Goal: Find specific page/section: Find specific page/section

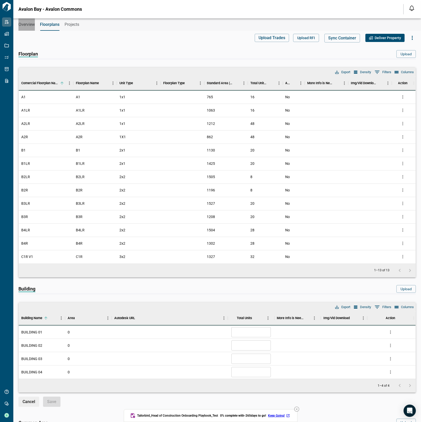
click at [27, 24] on span "Overview" at bounding box center [26, 24] width 16 height 5
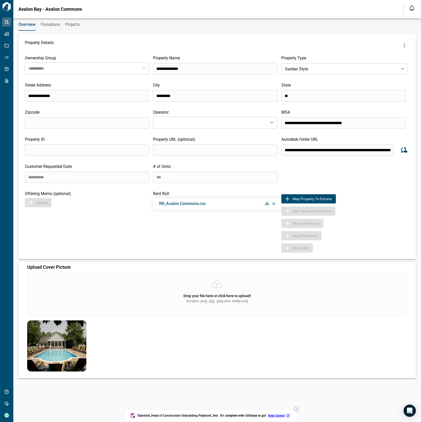
click at [268, 204] on icon at bounding box center [267, 203] width 4 height 4
click at [50, 26] on span "Floorplans" at bounding box center [50, 24] width 19 height 5
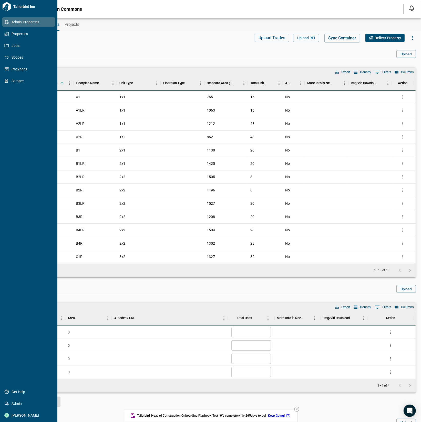
click at [7, 23] on icon at bounding box center [6, 22] width 5 height 5
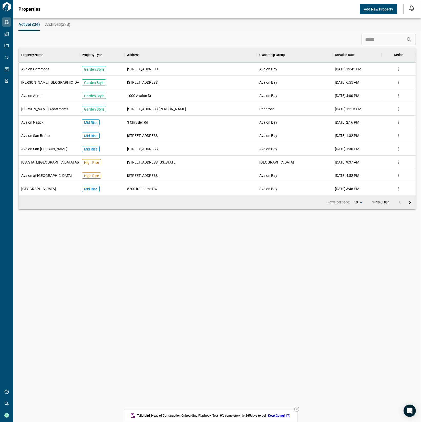
scroll to position [142, 394]
click at [66, 84] on div "[PERSON_NAME] [GEOGRAPHIC_DATA]" at bounding box center [49, 82] width 60 height 13
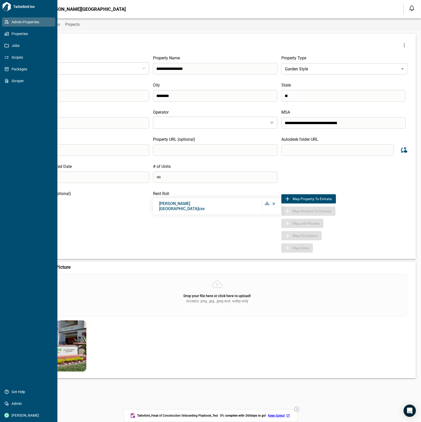
click at [7, 23] on icon at bounding box center [7, 22] width 4 height 4
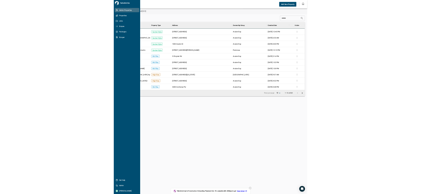
scroll to position [142, 394]
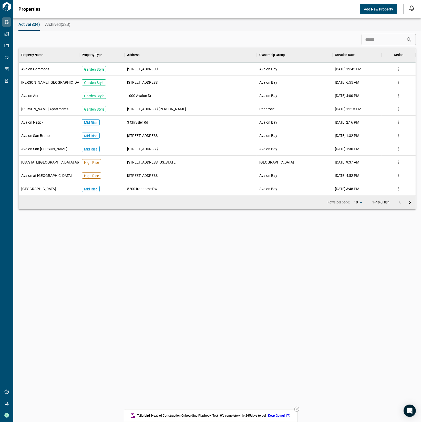
click at [69, 83] on div "[PERSON_NAME] [GEOGRAPHIC_DATA]" at bounding box center [49, 82] width 60 height 13
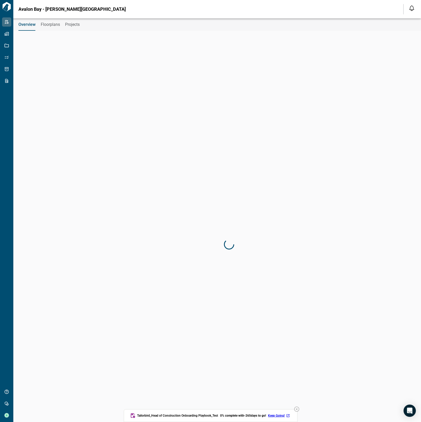
type input "**********"
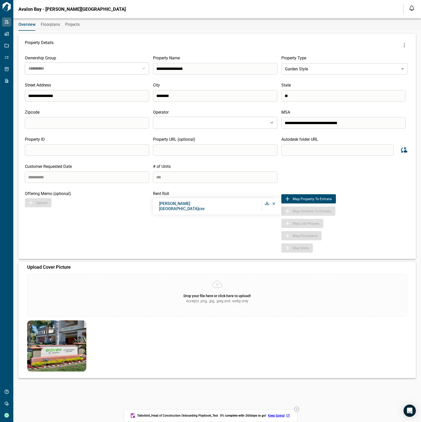
click at [49, 26] on span "Floorplans" at bounding box center [50, 24] width 19 height 5
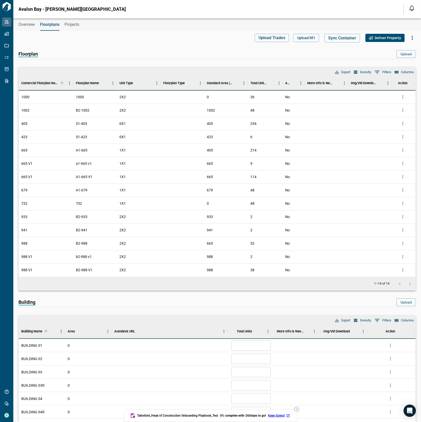
click at [29, 27] on button "Overview" at bounding box center [26, 24] width 16 height 12
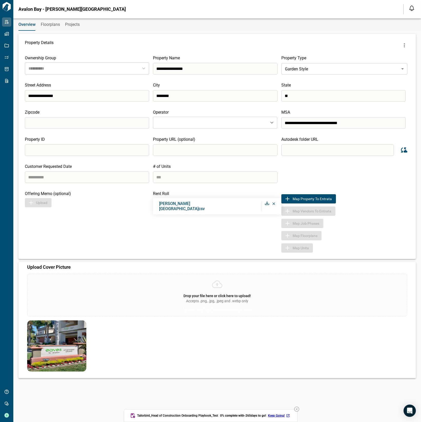
click at [267, 205] on icon at bounding box center [267, 203] width 4 height 4
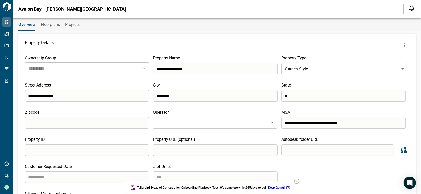
click at [52, 23] on span "Floorplans" at bounding box center [50, 24] width 19 height 5
